Goal: Understand process/instructions: Learn about a topic

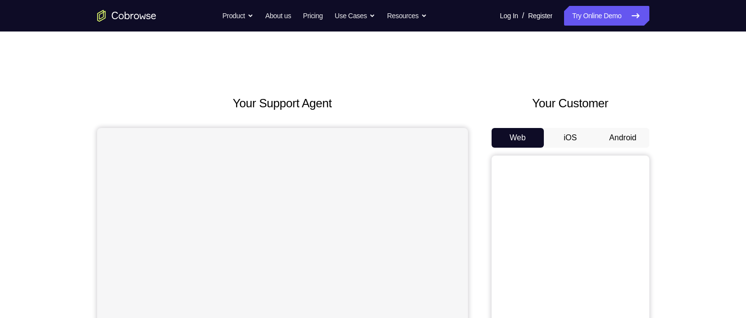
click at [613, 134] on button "Android" at bounding box center [622, 138] width 53 height 20
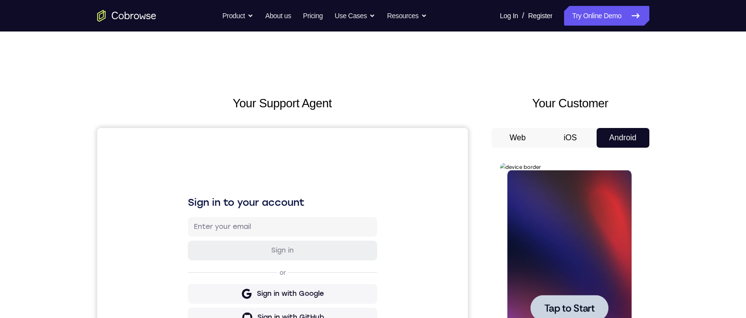
scroll to position [99, 0]
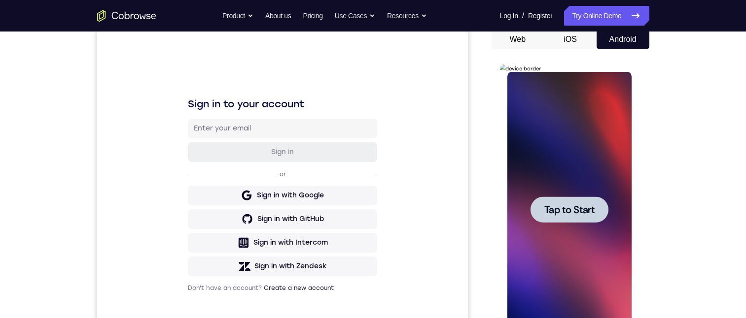
click at [568, 216] on div at bounding box center [569, 210] width 78 height 26
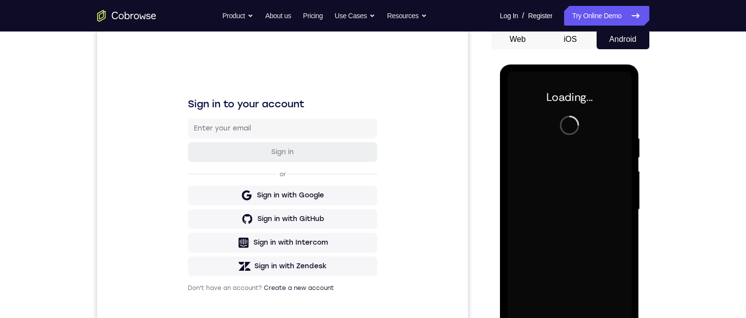
scroll to position [197, 0]
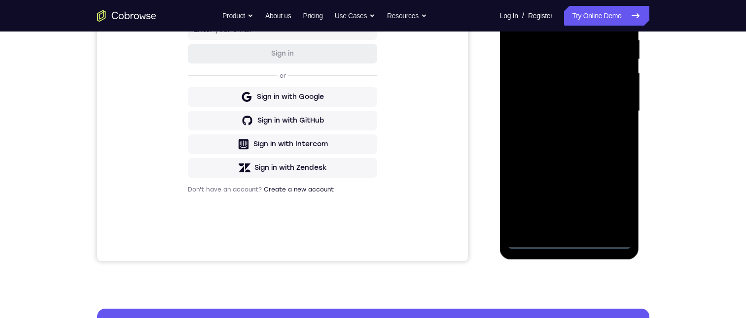
click at [567, 240] on div at bounding box center [569, 111] width 124 height 276
click at [608, 199] on div at bounding box center [569, 111] width 124 height 276
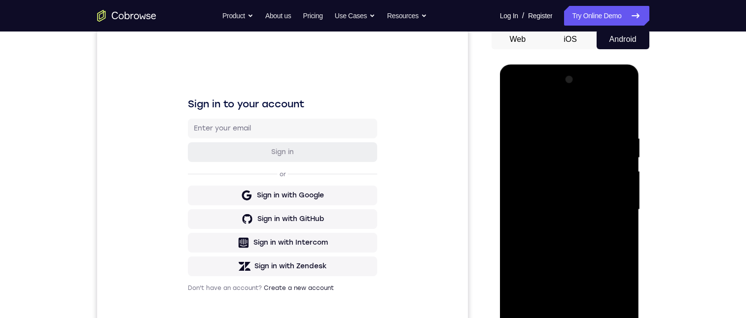
click at [536, 109] on div at bounding box center [569, 210] width 124 height 276
click at [615, 206] on div at bounding box center [569, 210] width 124 height 276
click at [552, 221] on div at bounding box center [569, 210] width 124 height 276
click at [556, 226] on div at bounding box center [569, 210] width 124 height 276
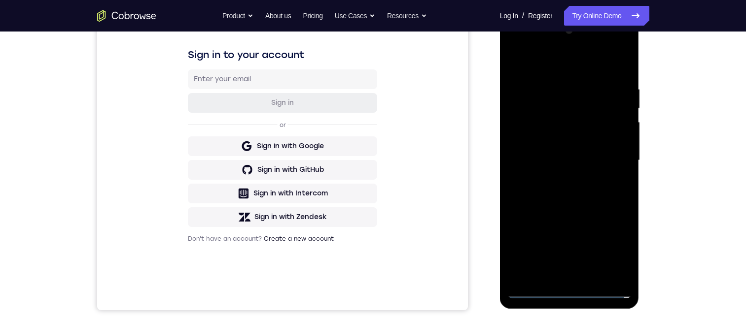
click at [550, 145] on div at bounding box center [569, 161] width 124 height 276
click at [554, 140] on div at bounding box center [569, 161] width 124 height 276
click at [588, 161] on div at bounding box center [569, 161] width 124 height 276
click at [571, 156] on div at bounding box center [569, 161] width 124 height 276
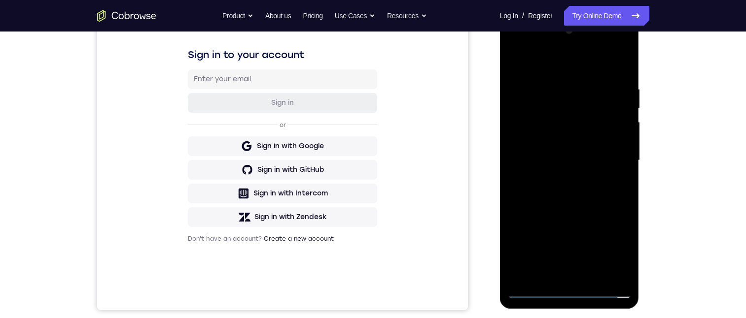
click at [571, 156] on div at bounding box center [569, 161] width 124 height 276
click at [568, 189] on div at bounding box center [569, 161] width 124 height 276
click at [571, 213] on div at bounding box center [569, 161] width 124 height 276
click at [577, 194] on div at bounding box center [569, 161] width 124 height 276
click at [612, 58] on div at bounding box center [569, 161] width 124 height 276
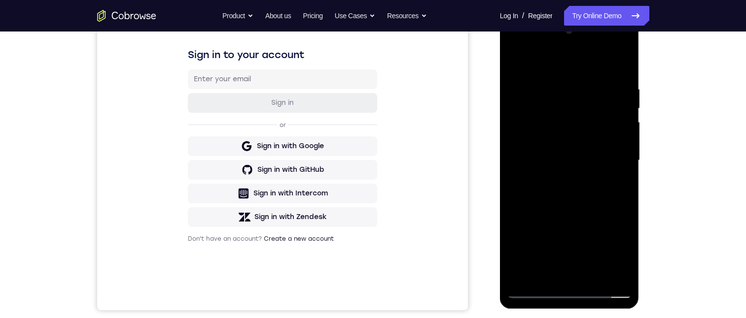
click at [552, 75] on div at bounding box center [569, 161] width 124 height 276
click at [613, 145] on div at bounding box center [569, 161] width 124 height 276
click at [608, 150] on div at bounding box center [569, 161] width 124 height 276
click at [609, 141] on div at bounding box center [569, 161] width 124 height 276
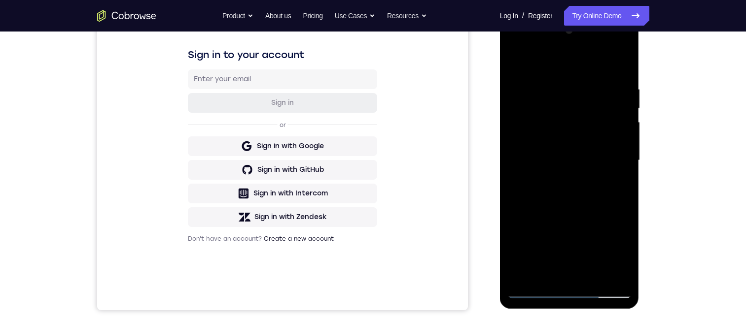
click at [608, 143] on div at bounding box center [569, 161] width 124 height 276
click at [614, 142] on div at bounding box center [569, 161] width 124 height 276
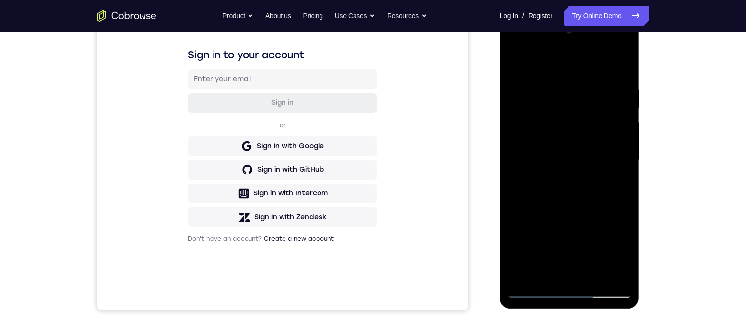
click at [619, 69] on div at bounding box center [569, 161] width 124 height 276
click at [594, 267] on div at bounding box center [569, 161] width 124 height 276
click at [592, 271] on div at bounding box center [569, 161] width 124 height 276
click at [561, 211] on div at bounding box center [569, 161] width 124 height 276
click at [586, 126] on div at bounding box center [569, 161] width 124 height 276
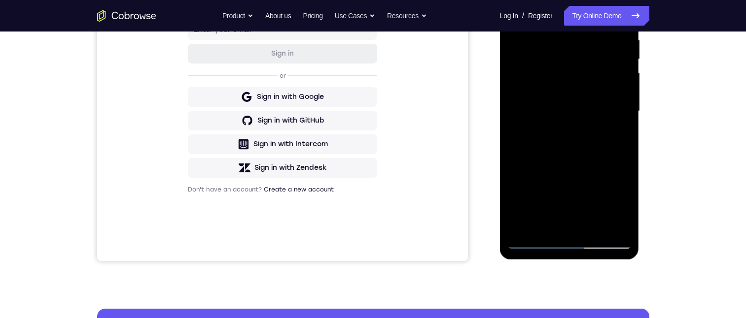
scroll to position [246, 0]
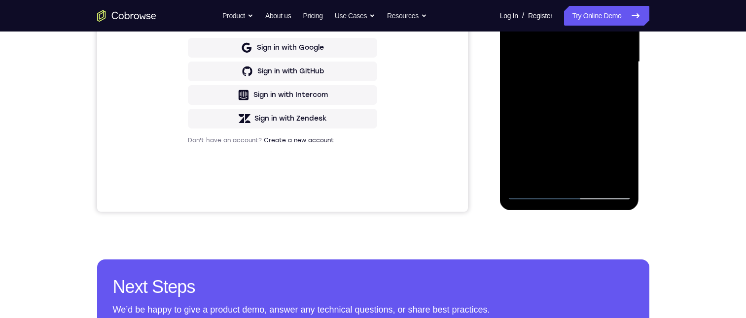
click at [548, 171] on div at bounding box center [569, 62] width 124 height 276
click at [601, 86] on div at bounding box center [569, 62] width 124 height 276
click at [620, 154] on div at bounding box center [569, 62] width 124 height 276
click at [621, 154] on div at bounding box center [569, 62] width 124 height 276
click at [602, 84] on div at bounding box center [569, 62] width 124 height 276
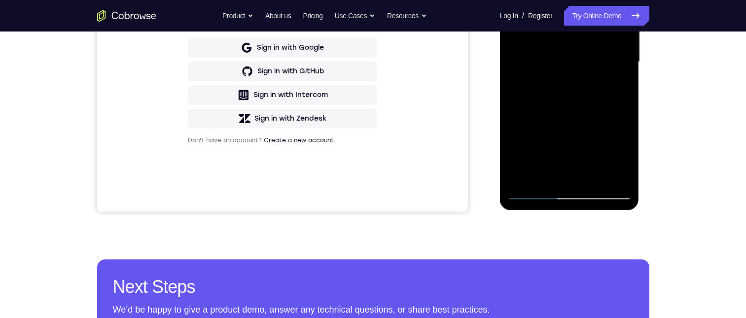
click at [615, 97] on div at bounding box center [569, 62] width 124 height 276
click at [618, 82] on div at bounding box center [569, 62] width 124 height 276
drag, startPoint x: 567, startPoint y: 185, endPoint x: 986, endPoint y: 235, distance: 422.4
click at [567, 185] on div at bounding box center [569, 62] width 124 height 276
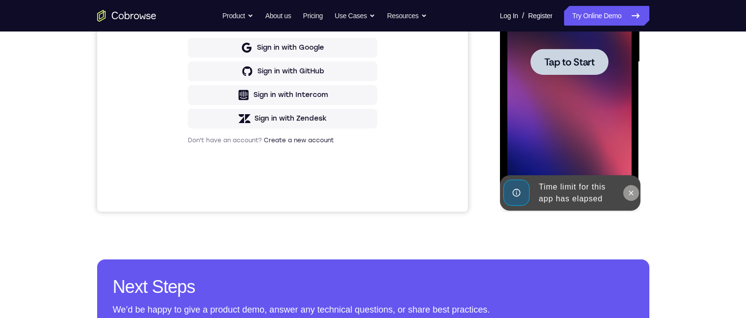
click at [633, 195] on icon at bounding box center [631, 193] width 4 height 4
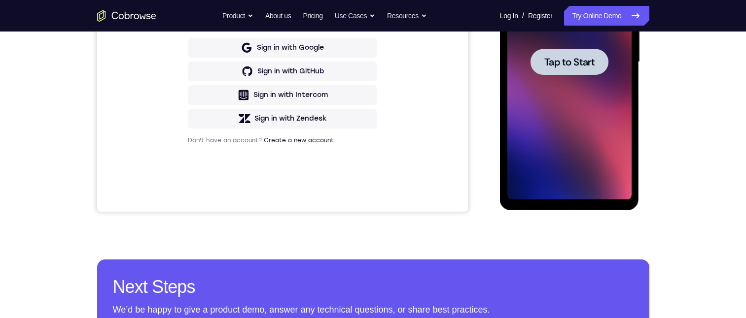
click at [558, 66] on span "Tap to Start" at bounding box center [569, 62] width 50 height 10
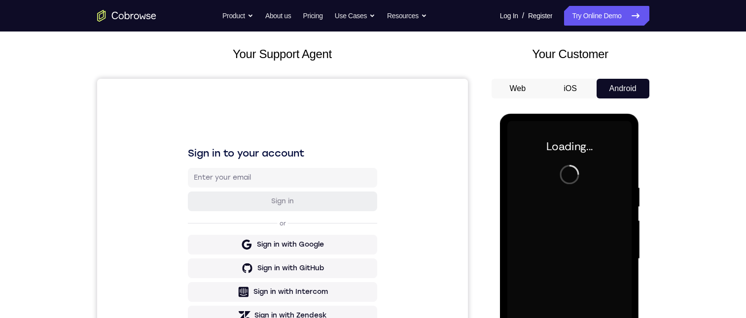
scroll to position [197, 0]
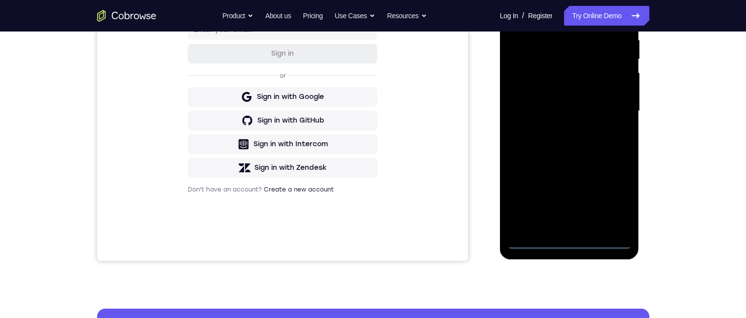
click at [566, 238] on div at bounding box center [569, 111] width 124 height 276
click at [568, 239] on div at bounding box center [569, 111] width 124 height 276
click at [611, 195] on div at bounding box center [569, 111] width 124 height 276
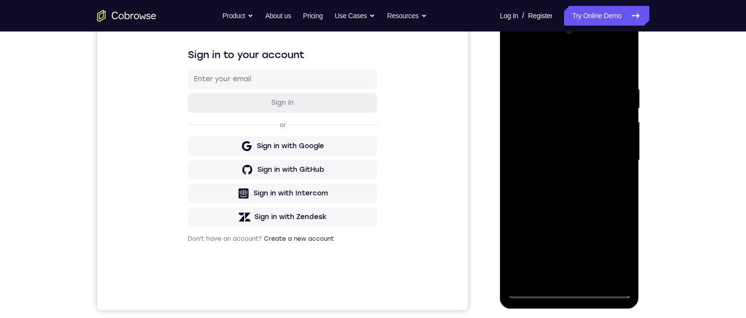
click at [544, 63] on div at bounding box center [569, 161] width 124 height 276
click at [614, 167] on div at bounding box center [569, 161] width 124 height 276
click at [557, 273] on div at bounding box center [569, 161] width 124 height 276
click at [558, 150] on div at bounding box center [569, 161] width 124 height 276
click at [557, 140] on div at bounding box center [569, 161] width 124 height 276
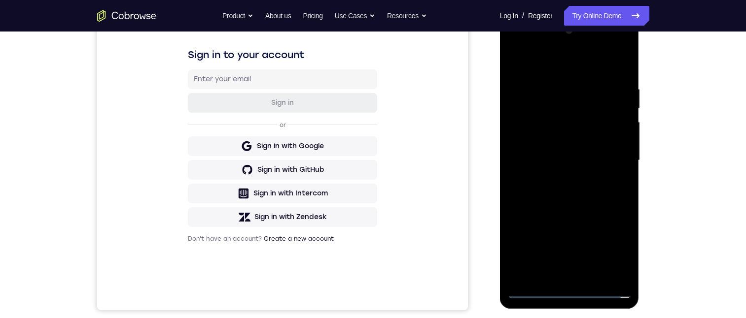
click at [531, 136] on div at bounding box center [569, 161] width 124 height 276
click at [570, 154] on div at bounding box center [569, 161] width 124 height 276
click at [582, 161] on div at bounding box center [569, 161] width 124 height 276
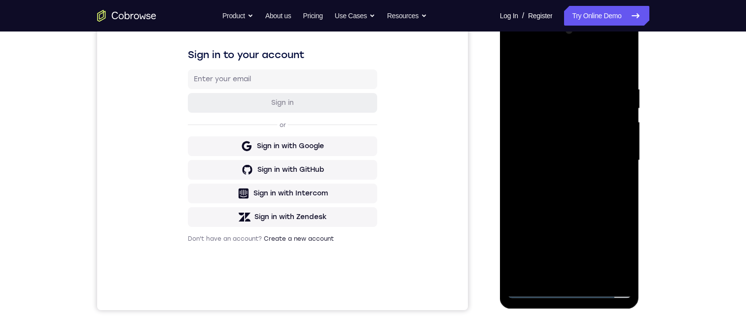
click at [579, 159] on div at bounding box center [569, 161] width 124 height 276
click at [569, 188] on div at bounding box center [569, 161] width 124 height 276
click at [572, 188] on div at bounding box center [569, 161] width 124 height 276
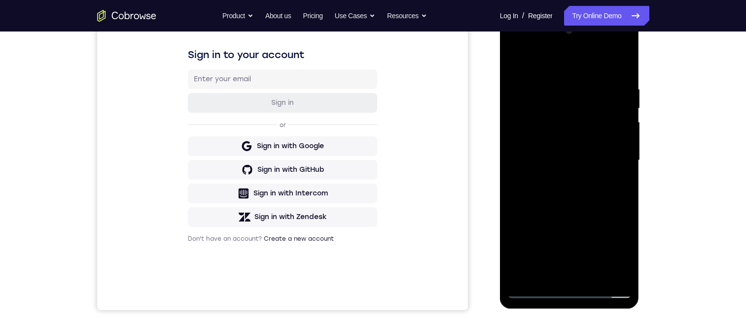
click at [572, 188] on div at bounding box center [569, 161] width 124 height 276
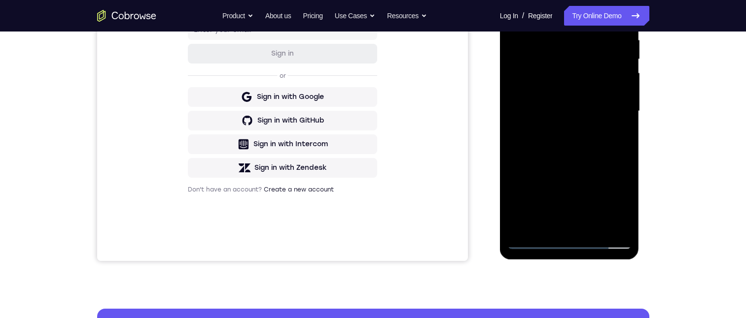
click at [565, 164] on div at bounding box center [569, 111] width 124 height 276
click at [571, 146] on div at bounding box center [569, 111] width 124 height 276
click at [550, 32] on div at bounding box center [569, 111] width 124 height 276
click at [607, 11] on div at bounding box center [569, 111] width 124 height 276
click at [616, 100] on div at bounding box center [569, 111] width 124 height 276
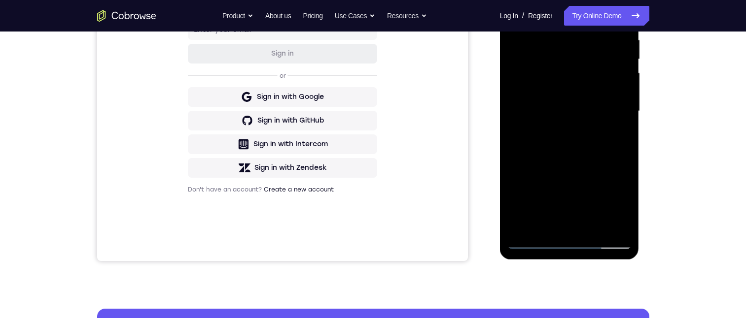
click at [615, 90] on div at bounding box center [569, 111] width 124 height 276
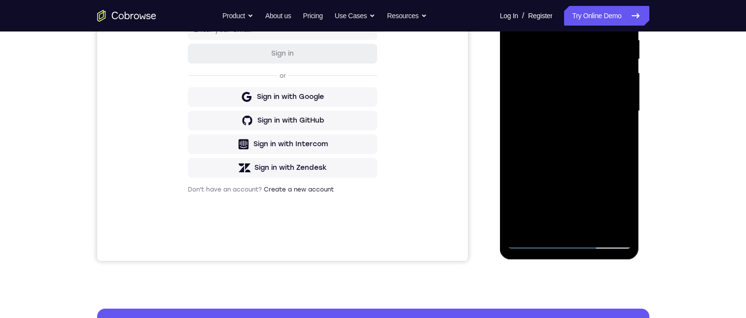
click at [615, 90] on div at bounding box center [569, 111] width 124 height 276
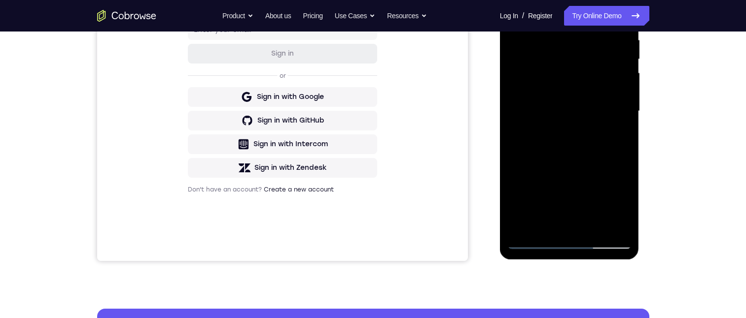
click at [615, 90] on div at bounding box center [569, 111] width 124 height 276
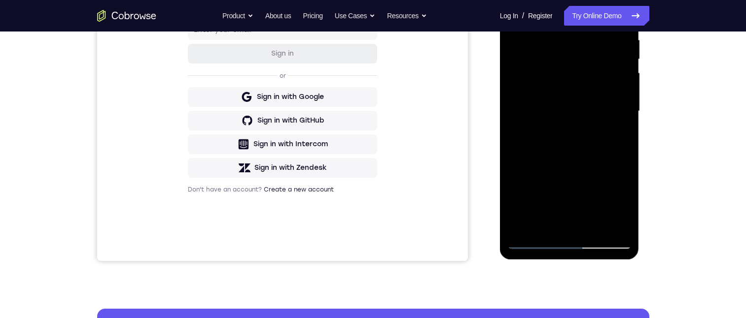
click at [615, 90] on div at bounding box center [569, 111] width 124 height 276
click at [621, 17] on div at bounding box center [569, 111] width 124 height 276
click at [541, 227] on div at bounding box center [569, 111] width 124 height 276
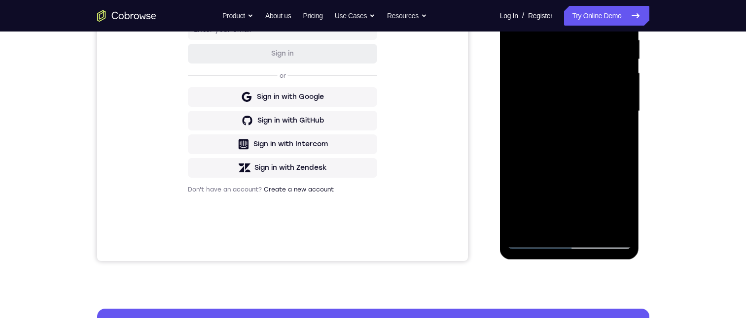
scroll to position [148, 0]
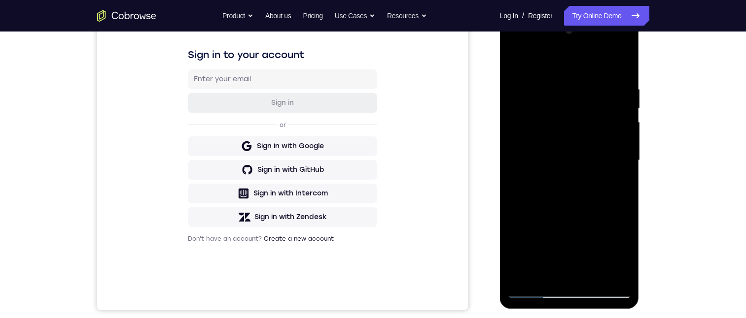
click at [520, 273] on div at bounding box center [569, 161] width 124 height 276
click at [543, 272] on div at bounding box center [569, 161] width 124 height 276
click at [522, 57] on div at bounding box center [569, 161] width 124 height 276
click at [569, 75] on div at bounding box center [569, 161] width 124 height 276
click at [516, 169] on div at bounding box center [569, 161] width 124 height 276
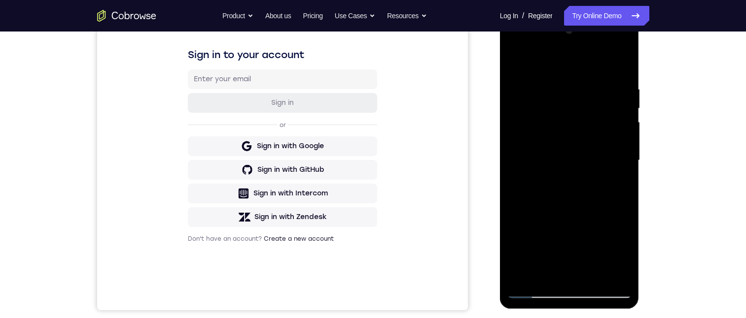
scroll to position [99, 0]
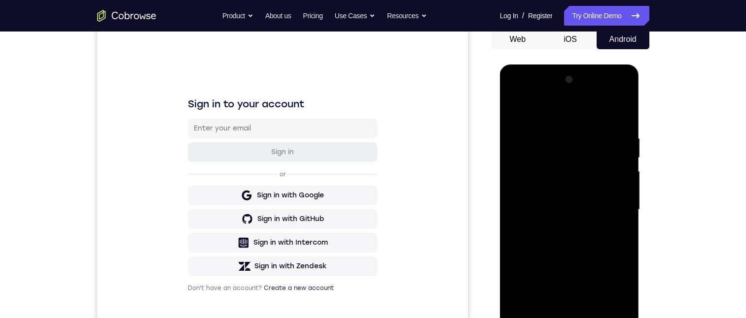
click at [614, 189] on div at bounding box center [569, 210] width 124 height 276
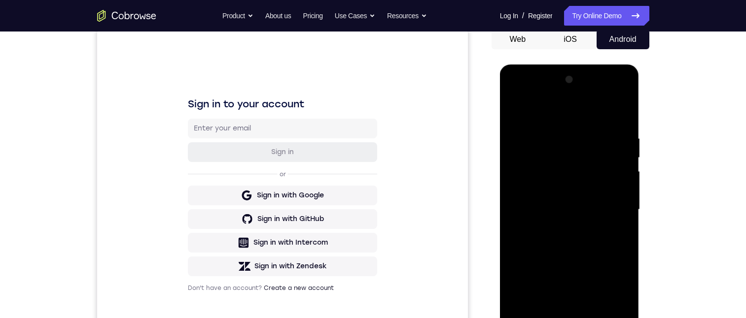
click at [614, 189] on div at bounding box center [569, 210] width 124 height 276
click at [623, 80] on div at bounding box center [569, 210] width 124 height 276
click at [612, 249] on div at bounding box center [569, 210] width 124 height 276
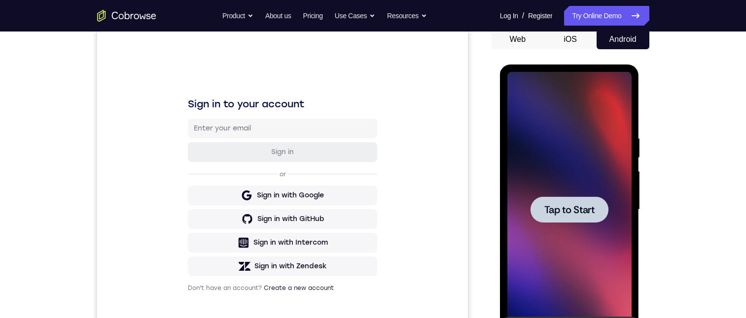
scroll to position [296, 0]
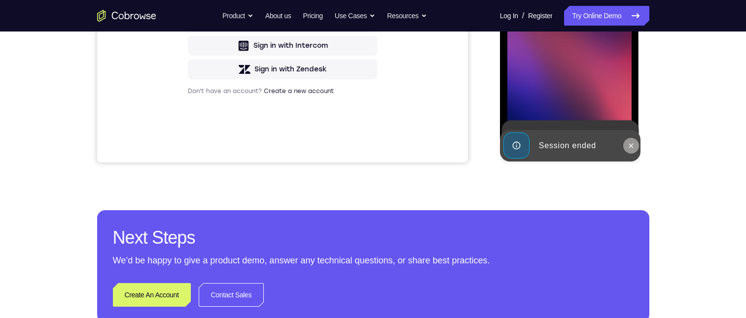
click at [629, 140] on button at bounding box center [631, 146] width 16 height 16
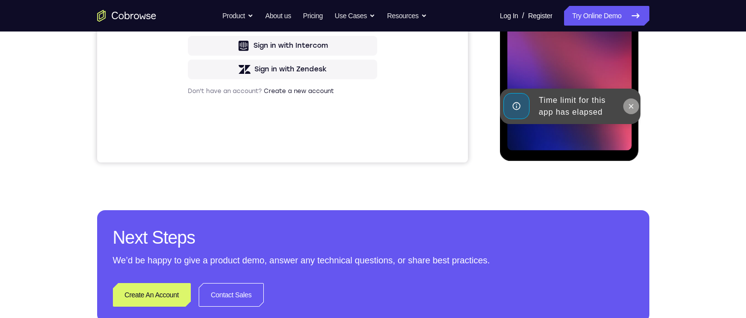
click at [629, 105] on icon at bounding box center [631, 107] width 8 height 8
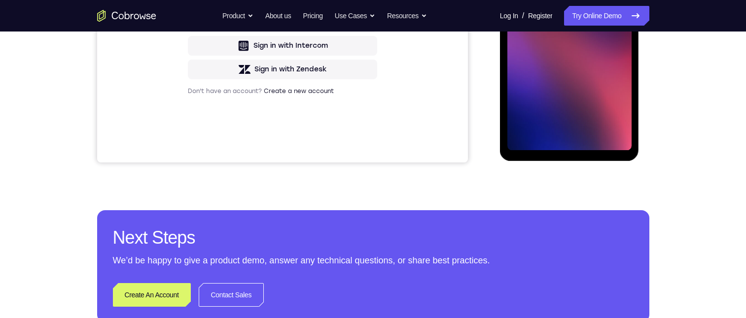
scroll to position [99, 0]
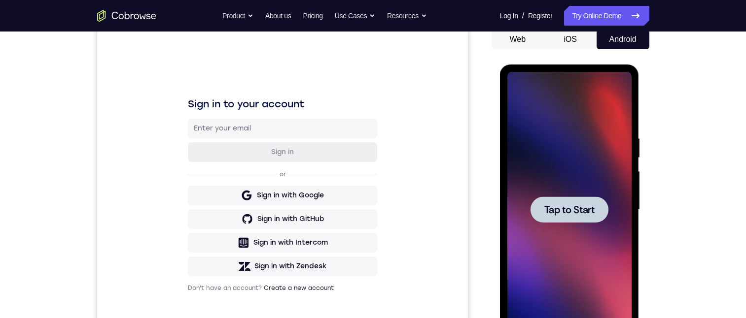
click at [551, 198] on div "Tap to Start" at bounding box center [569, 210] width 124 height 276
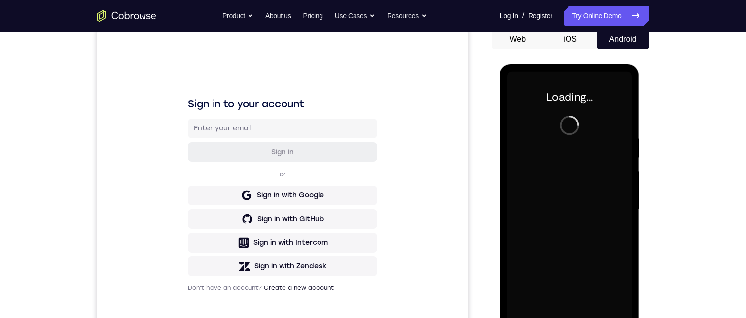
click at [550, 203] on div at bounding box center [569, 210] width 124 height 276
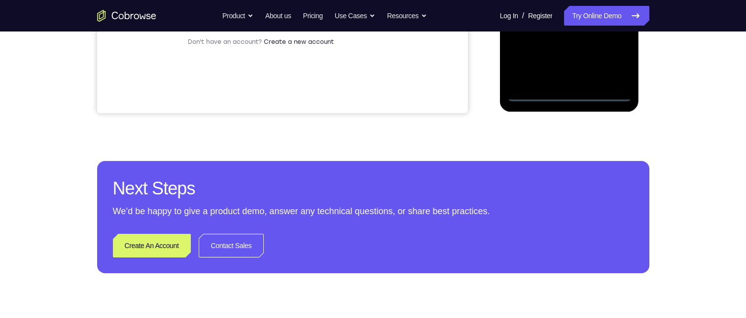
scroll to position [246, 0]
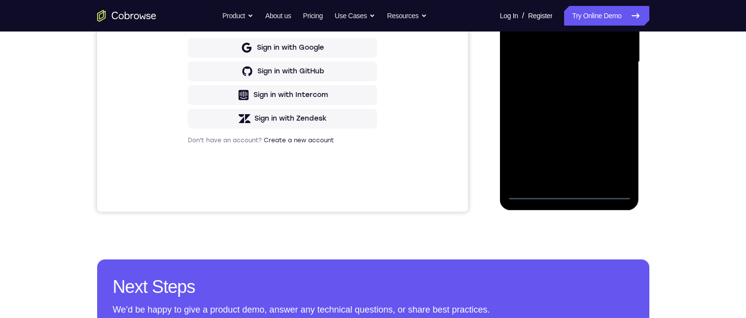
click at [569, 193] on div at bounding box center [569, 62] width 124 height 276
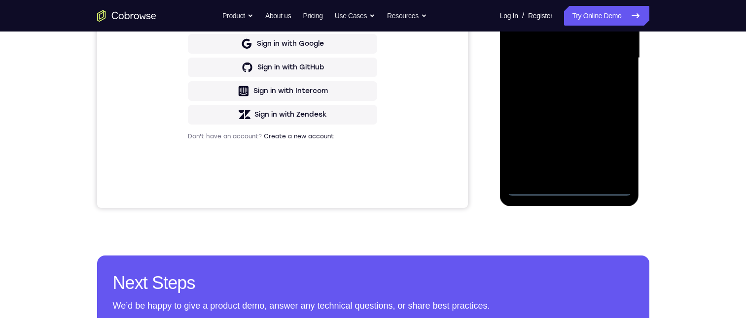
click at [603, 143] on div at bounding box center [569, 58] width 124 height 276
click at [611, 143] on div at bounding box center [569, 58] width 124 height 276
click at [558, 0] on div at bounding box center [569, 58] width 124 height 276
click at [610, 54] on div at bounding box center [569, 58] width 124 height 276
click at [558, 73] on div at bounding box center [569, 58] width 124 height 276
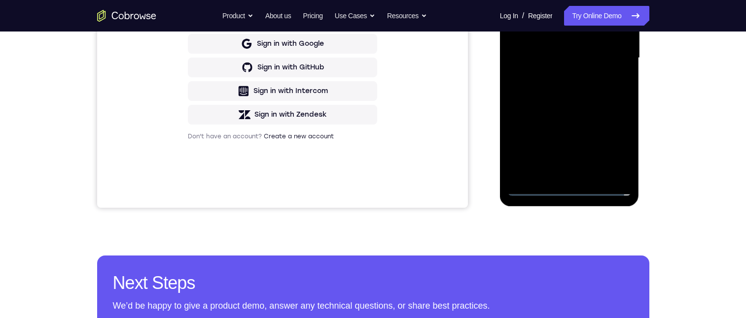
click at [560, 45] on div at bounding box center [569, 58] width 124 height 276
click at [552, 45] on div at bounding box center [569, 58] width 124 height 276
click at [554, 37] on div at bounding box center [569, 58] width 124 height 276
click at [570, 55] on div at bounding box center [569, 58] width 124 height 276
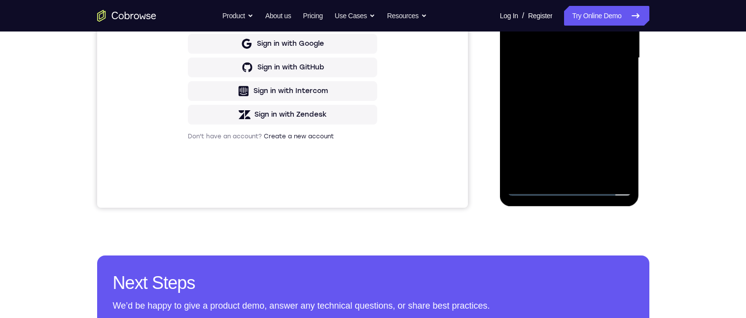
scroll to position [148, 0]
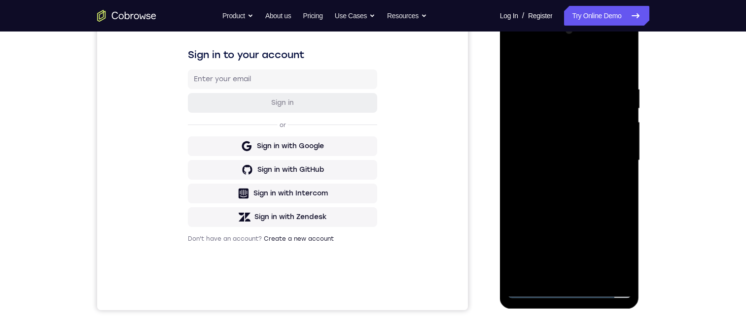
click at [558, 195] on div at bounding box center [569, 161] width 124 height 276
click at [562, 187] on div at bounding box center [569, 161] width 124 height 276
click at [564, 216] on div at bounding box center [569, 161] width 124 height 276
click at [564, 194] on div at bounding box center [569, 161] width 124 height 276
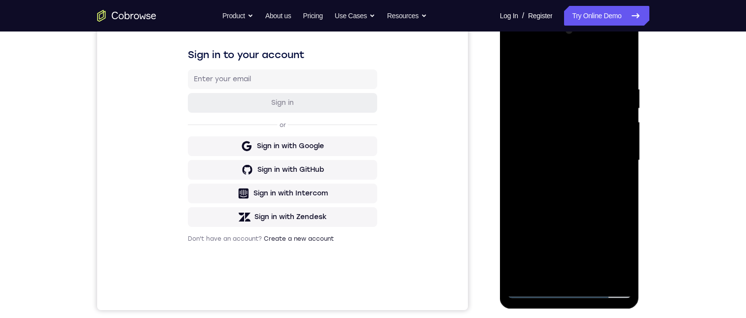
click at [619, 79] on div at bounding box center [569, 161] width 124 height 276
click at [610, 148] on div at bounding box center [569, 161] width 124 height 276
click at [608, 148] on div at bounding box center [569, 161] width 124 height 276
click at [621, 63] on div at bounding box center [569, 161] width 124 height 276
click at [544, 275] on div at bounding box center [569, 161] width 124 height 276
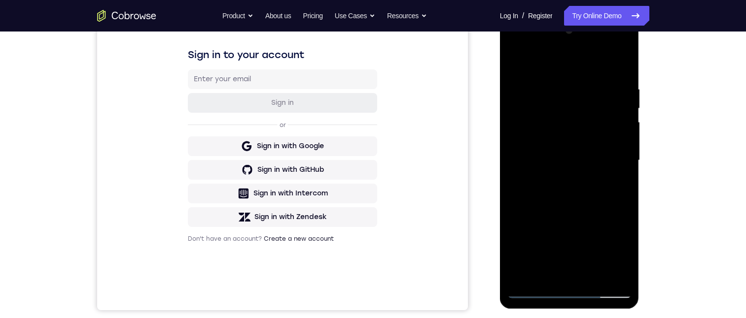
click at [557, 58] on div at bounding box center [569, 161] width 124 height 276
click at [620, 268] on div at bounding box center [569, 161] width 124 height 276
click at [614, 188] on div at bounding box center [569, 161] width 124 height 276
click at [625, 55] on div at bounding box center [569, 161] width 124 height 276
click at [624, 55] on div at bounding box center [569, 161] width 124 height 276
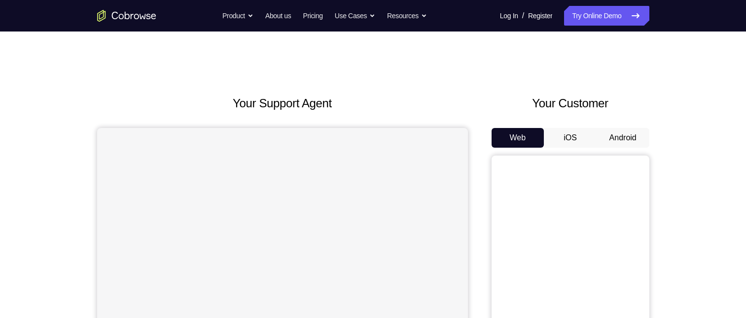
scroll to position [49, 0]
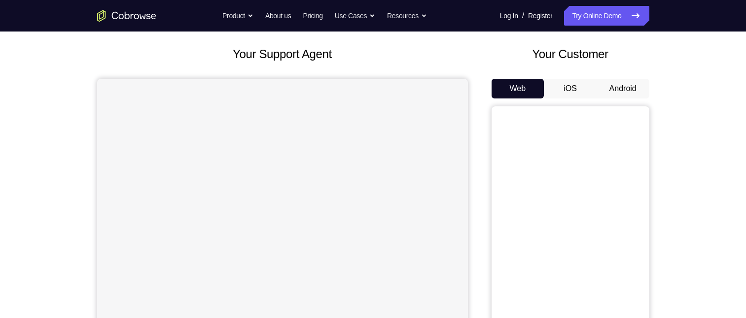
click at [623, 90] on button "Android" at bounding box center [622, 89] width 53 height 20
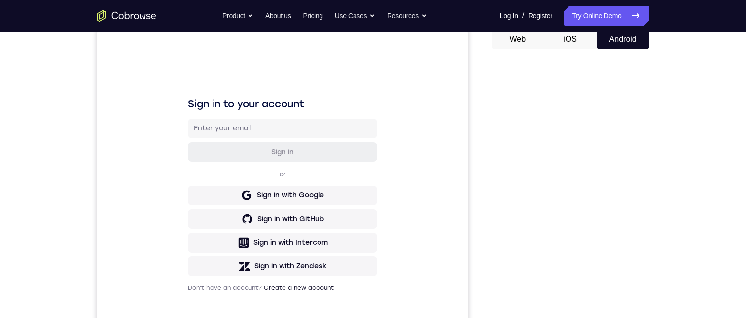
scroll to position [148, 0]
